Goal: Information Seeking & Learning: Learn about a topic

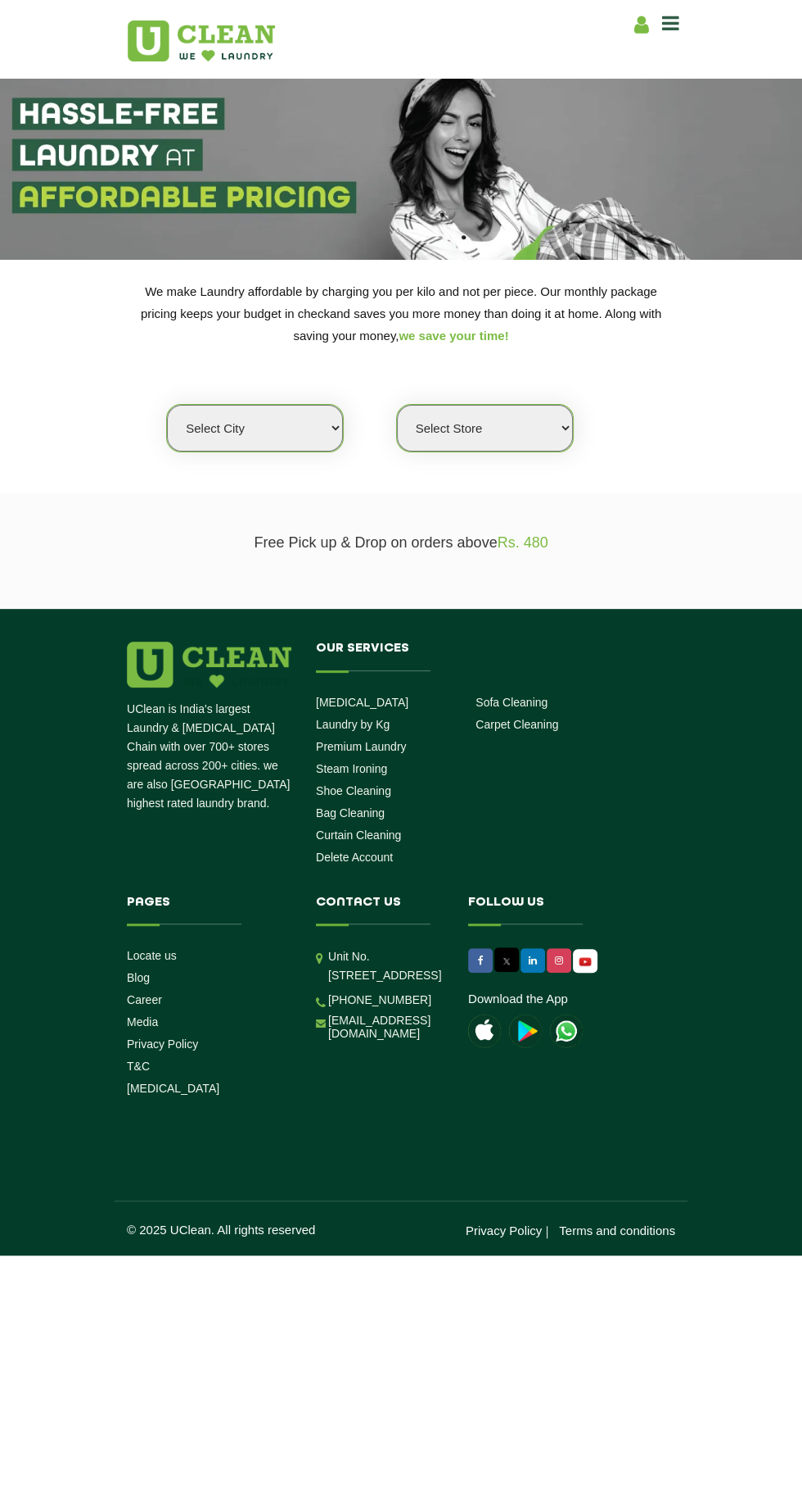
click at [280, 427] on select "Select city [GEOGRAPHIC_DATA] [GEOGRAPHIC_DATA] [GEOGRAPHIC_DATA] [GEOGRAPHIC_D…" at bounding box center [255, 428] width 176 height 46
select select "35"
click at [167, 405] on select "Select city Aalo Abu Dhabi Agartala Agra Ahmedabad Akola Aligarh Alwar - UClean…" at bounding box center [255, 428] width 176 height 46
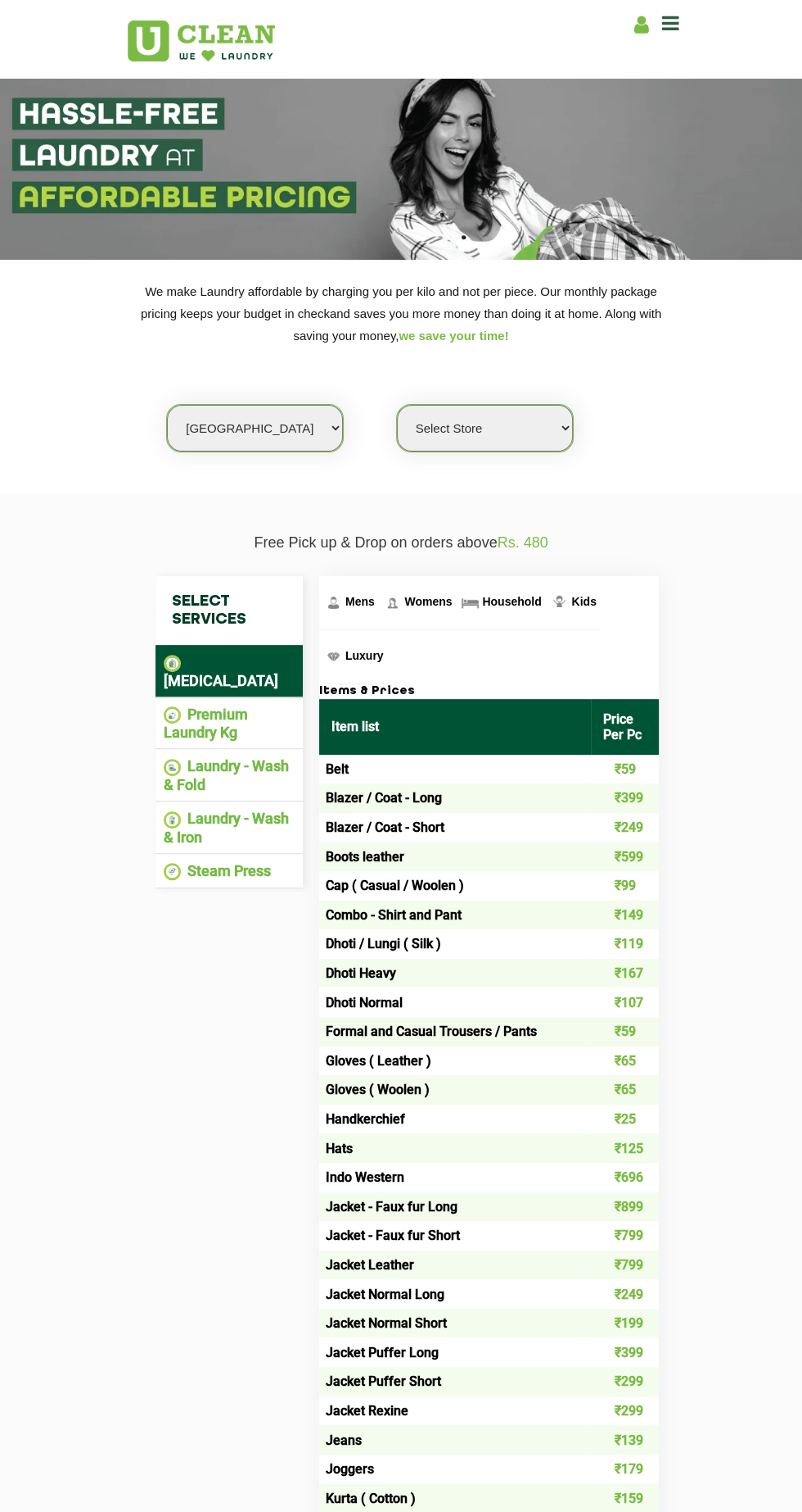
click at [515, 427] on select "Select Store UClean Ranjan Plaza UClean Vip Road Zirakpur" at bounding box center [485, 428] width 176 height 46
select select "514"
click at [397, 405] on select "Select Store UClean Ranjan Plaza UClean Vip Road Zirakpur" at bounding box center [485, 428] width 176 height 46
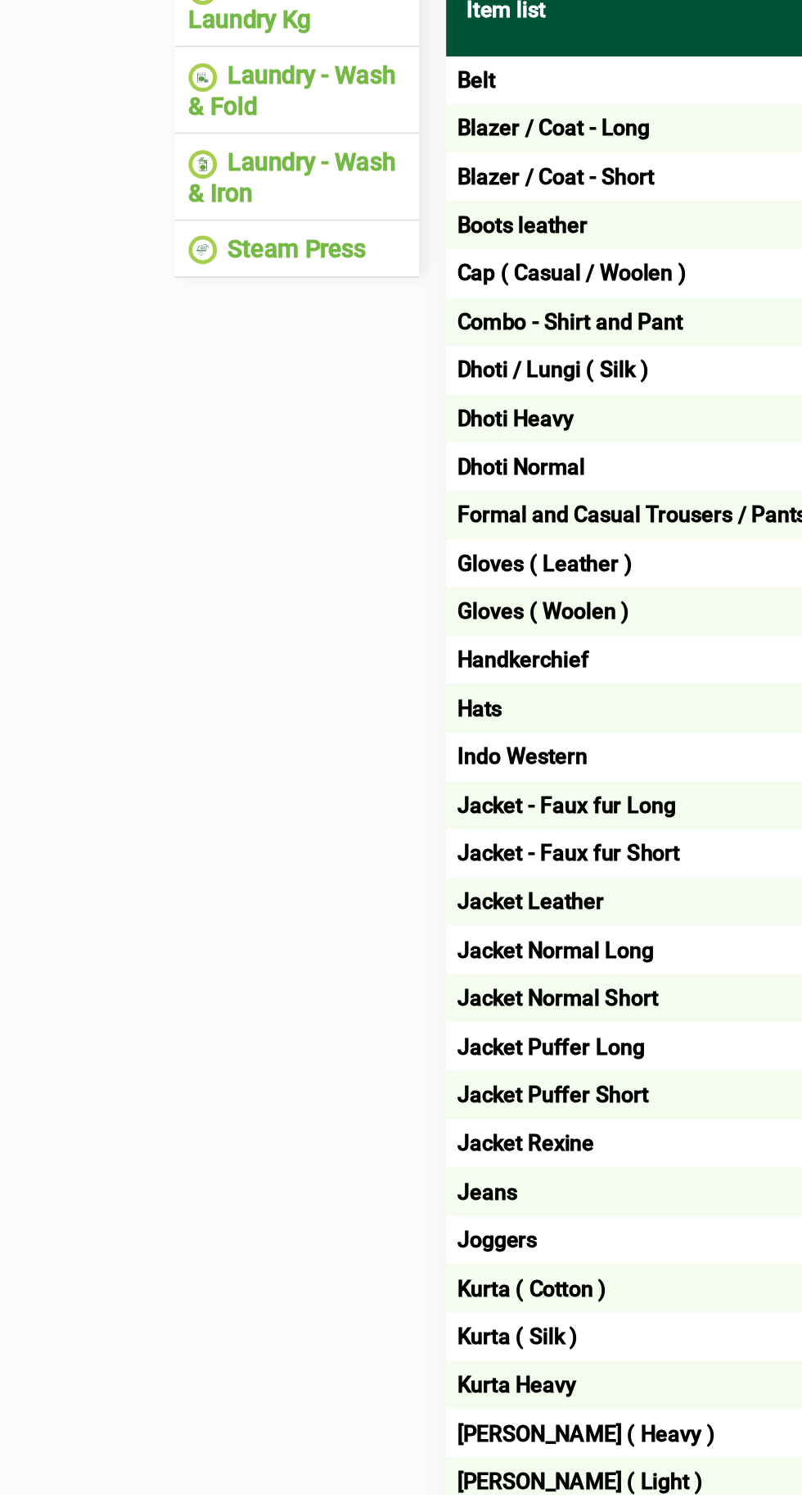
scroll to position [195, 0]
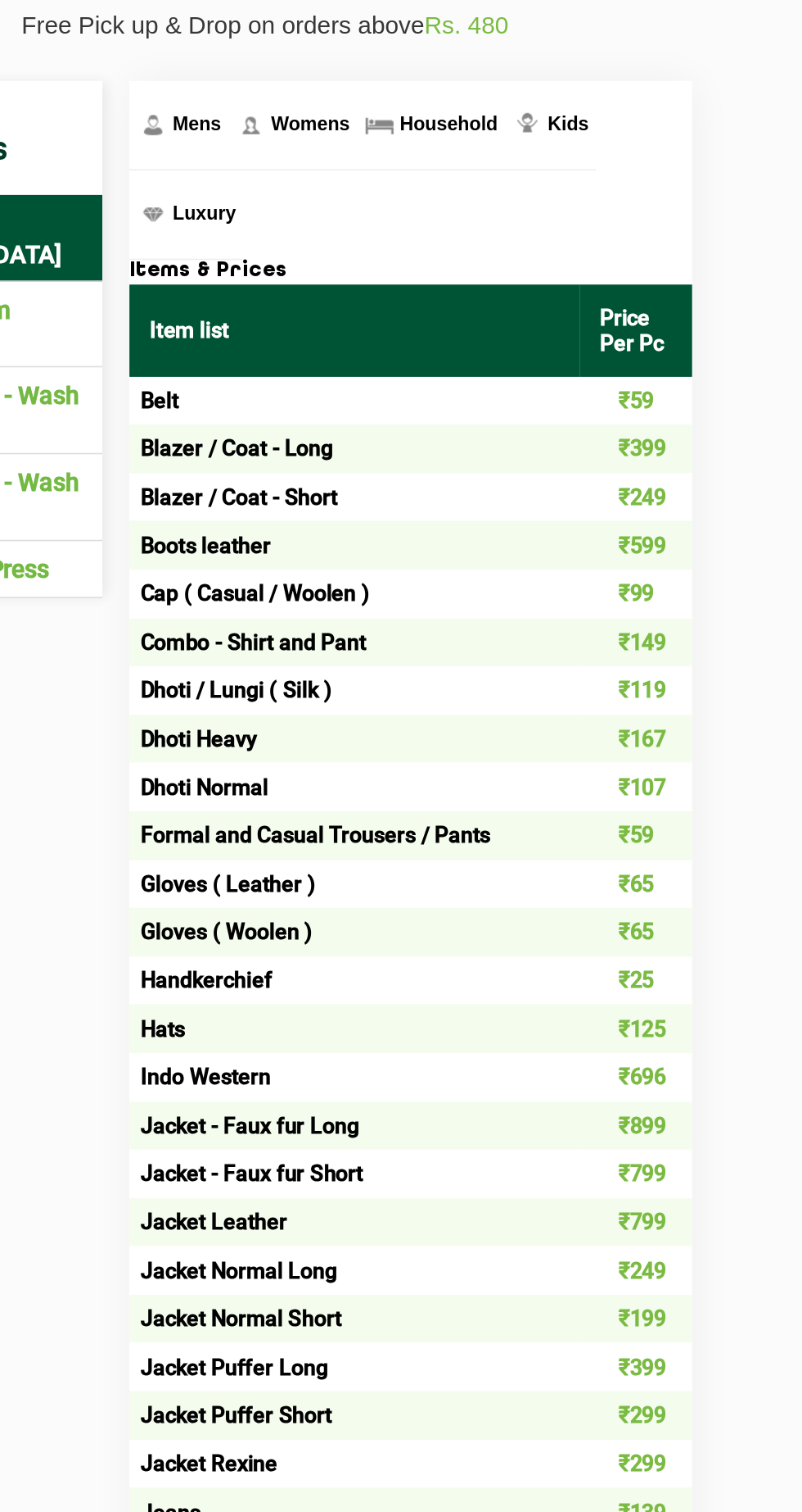
click at [508, 404] on span "Household" at bounding box center [512, 406] width 59 height 13
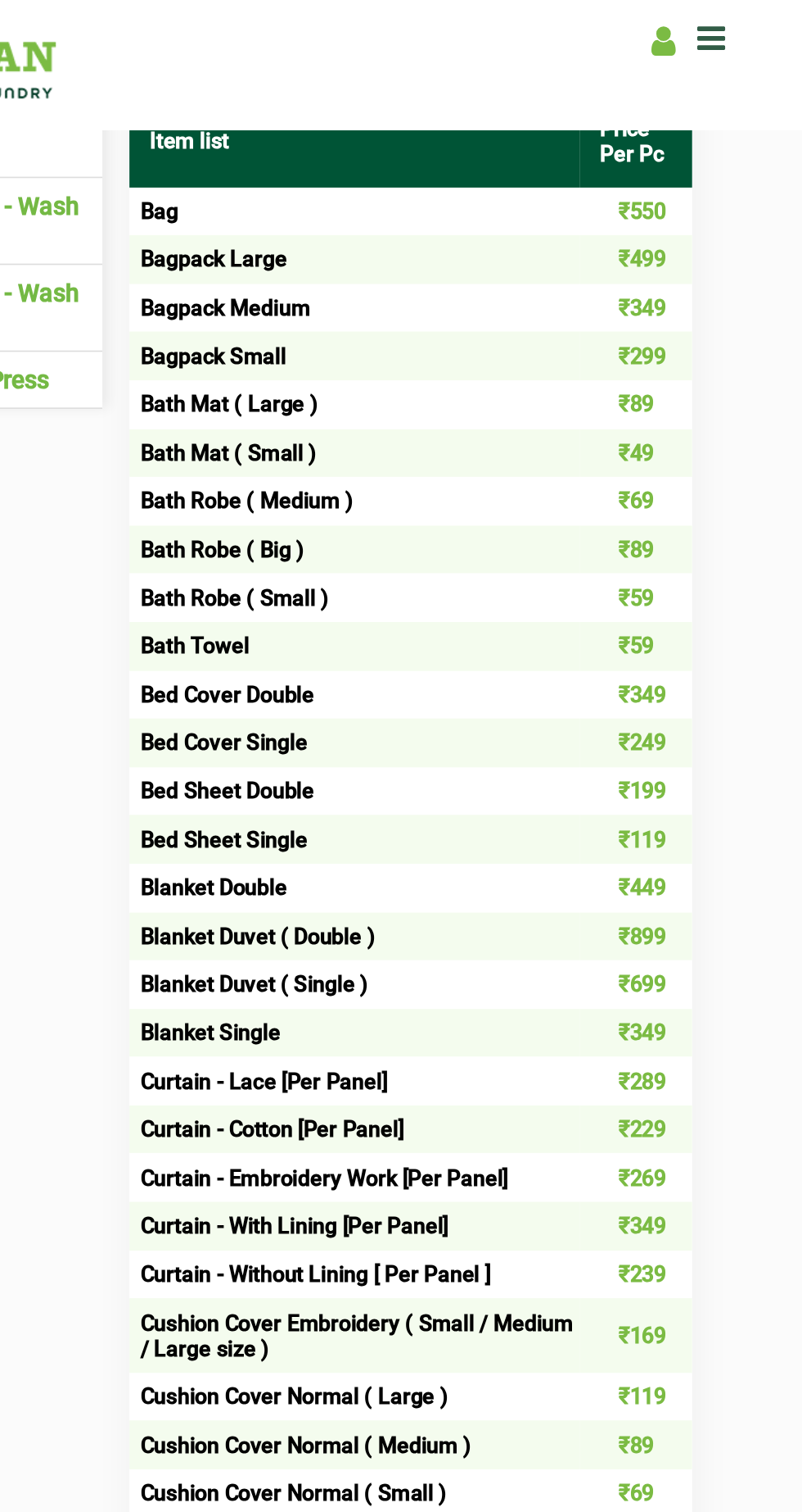
scroll to position [0, 0]
